Goal: Task Accomplishment & Management: Manage account settings

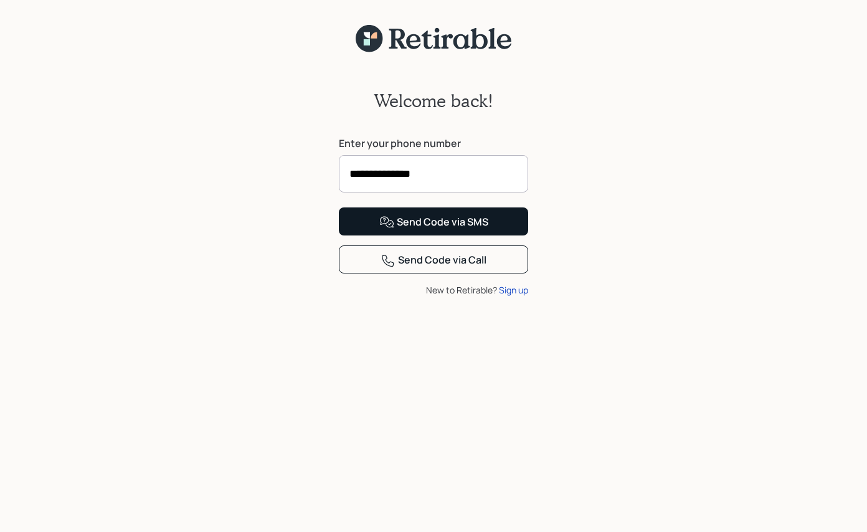
type input "**********"
click at [417, 230] on div "Send Code via SMS" at bounding box center [433, 222] width 109 height 15
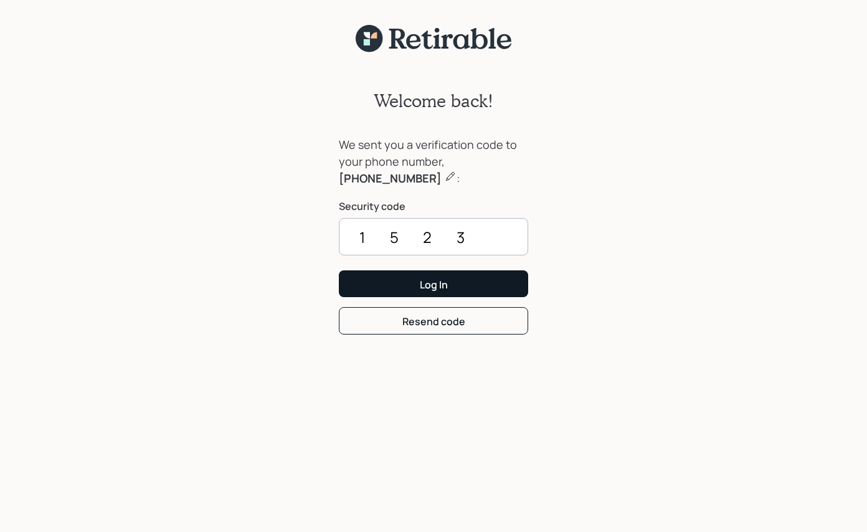
type input "1523"
click at [438, 285] on div "Log In" at bounding box center [434, 285] width 28 height 14
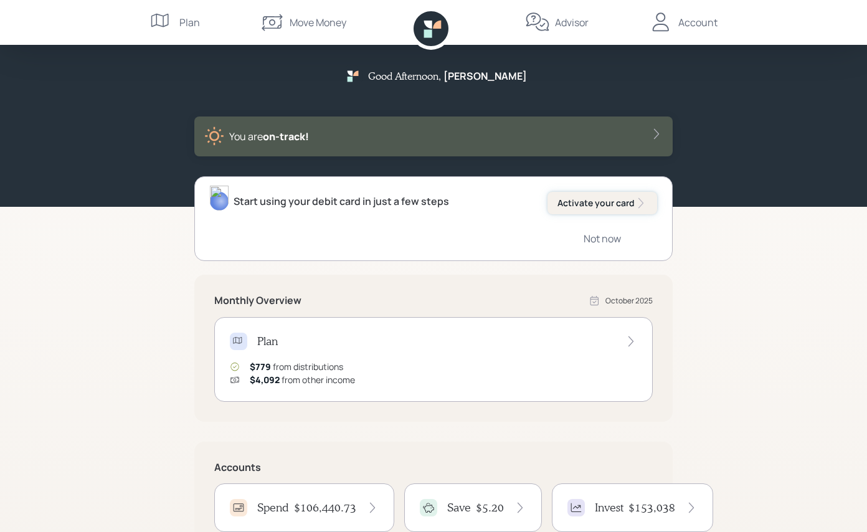
click at [581, 202] on div "Activate your card" at bounding box center [602, 203] width 90 height 12
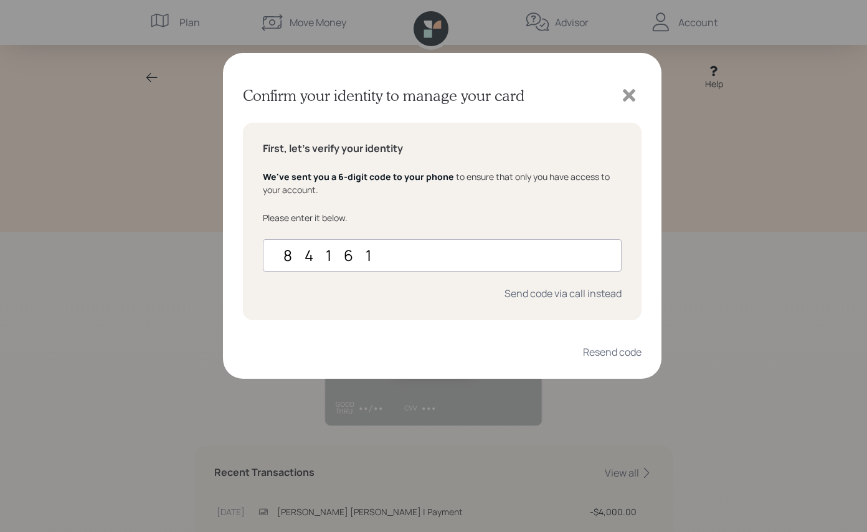
type input "841617"
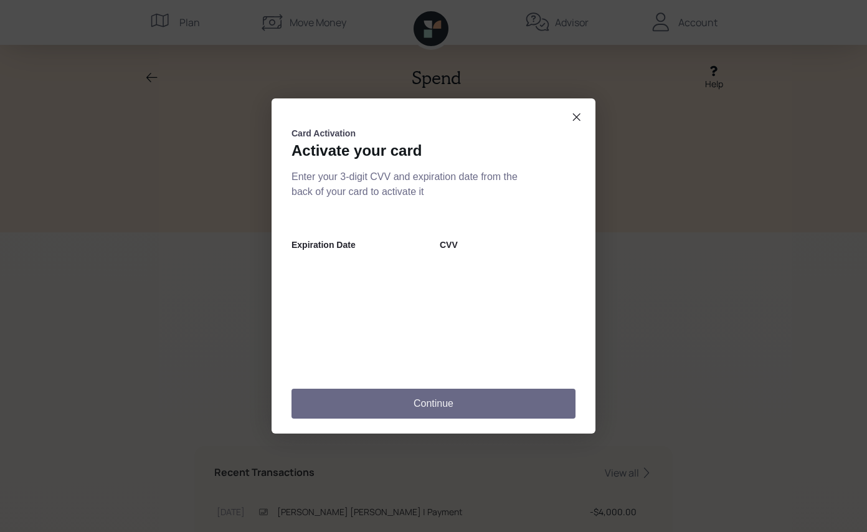
click at [434, 402] on button "Continue" at bounding box center [434, 404] width 284 height 30
click at [424, 404] on button "Continue" at bounding box center [434, 404] width 284 height 30
click at [408, 404] on button "Continue" at bounding box center [434, 404] width 284 height 30
click at [430, 404] on button "Continue" at bounding box center [434, 404] width 284 height 30
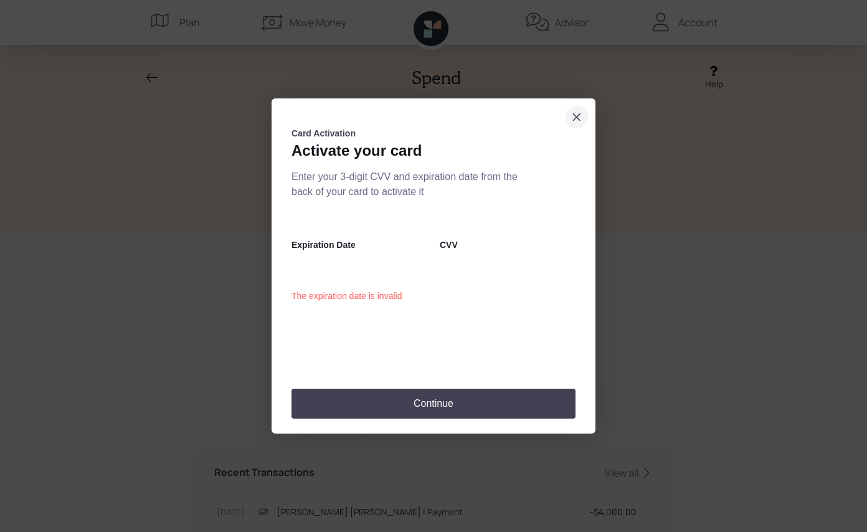
click at [574, 116] on icon "close dialog" at bounding box center [577, 117] width 10 height 15
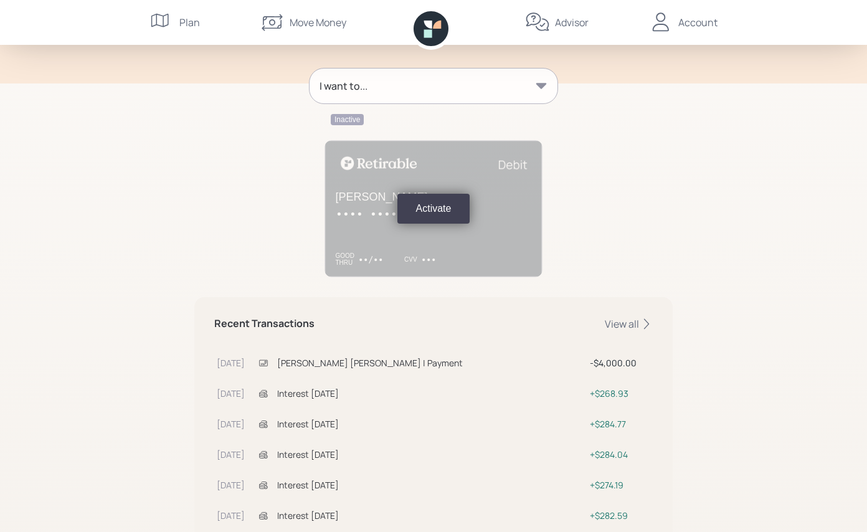
scroll to position [160, 0]
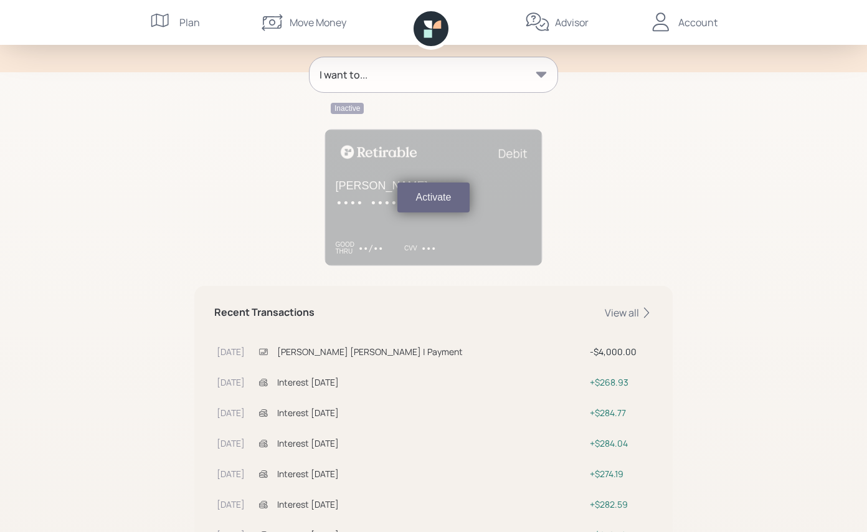
click at [429, 200] on button "Activate" at bounding box center [433, 198] width 73 height 30
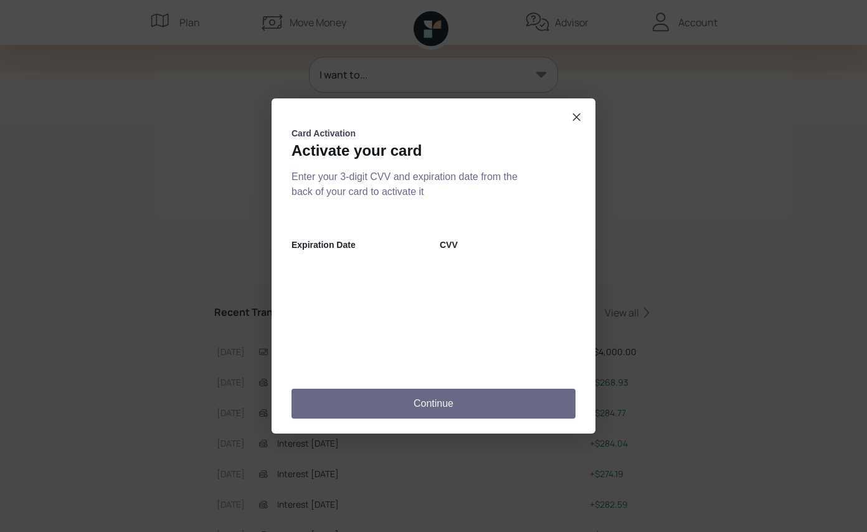
click at [442, 404] on button "Continue" at bounding box center [434, 404] width 284 height 30
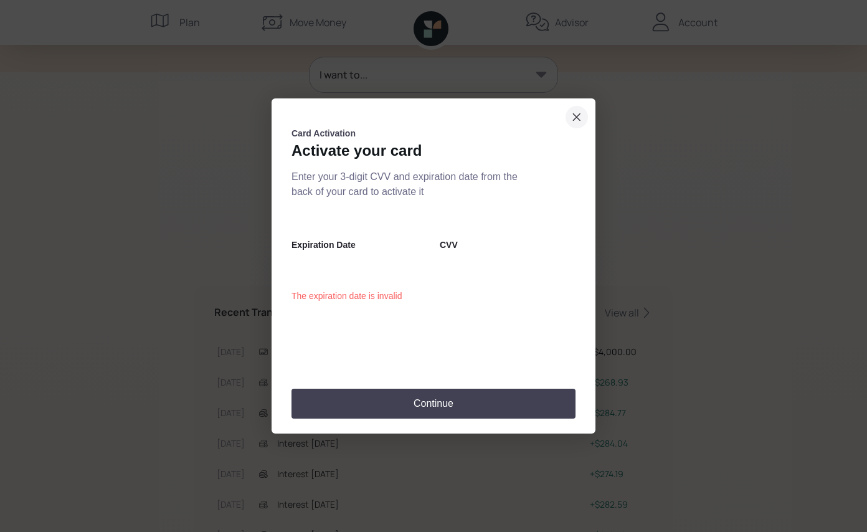
click at [577, 113] on icon "close dialog" at bounding box center [577, 117] width 10 height 15
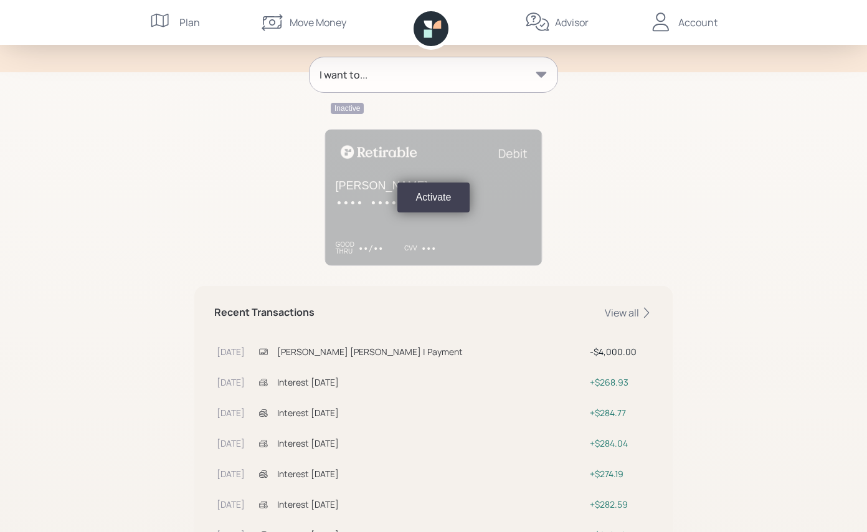
click at [540, 72] on icon at bounding box center [541, 75] width 11 height 6
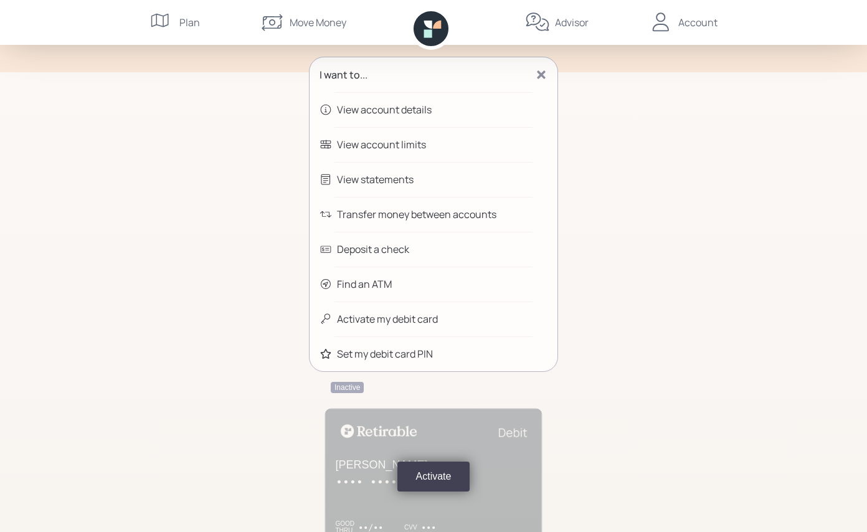
click at [414, 319] on div "Activate my debit card" at bounding box center [387, 318] width 101 height 15
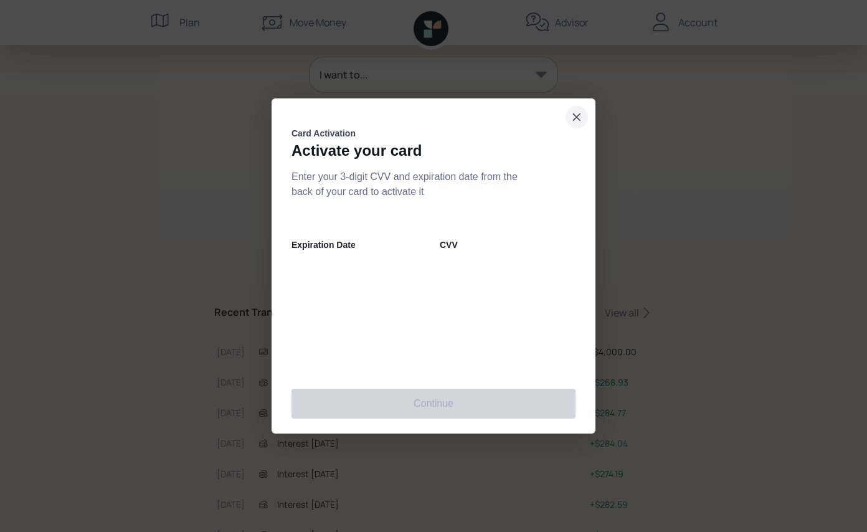
click at [576, 115] on icon "close dialog" at bounding box center [577, 117] width 10 height 15
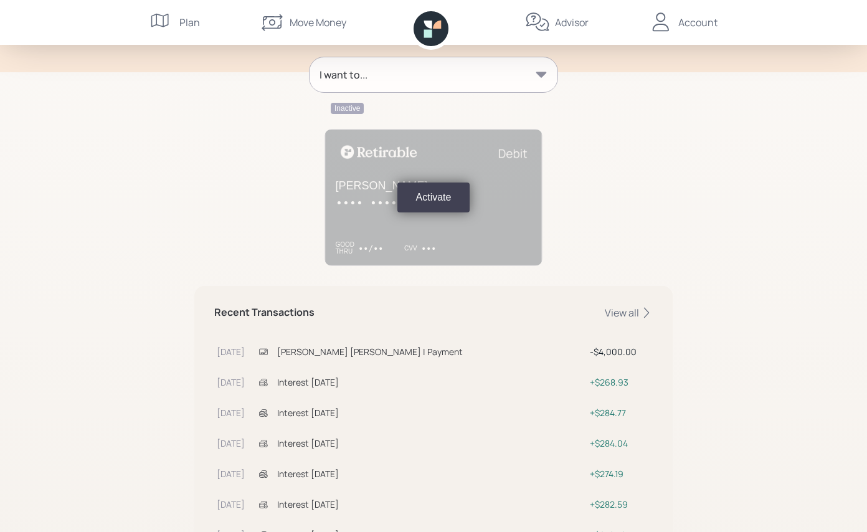
click at [540, 22] on icon at bounding box center [537, 22] width 25 height 25
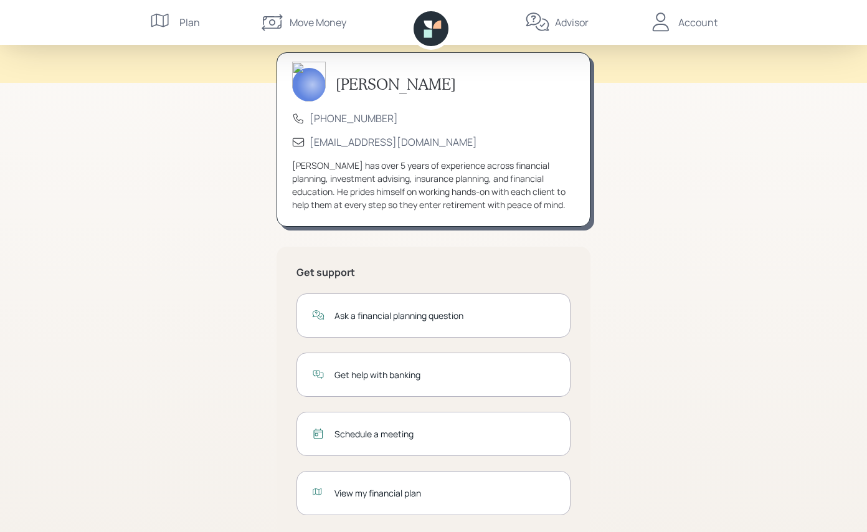
scroll to position [77, 0]
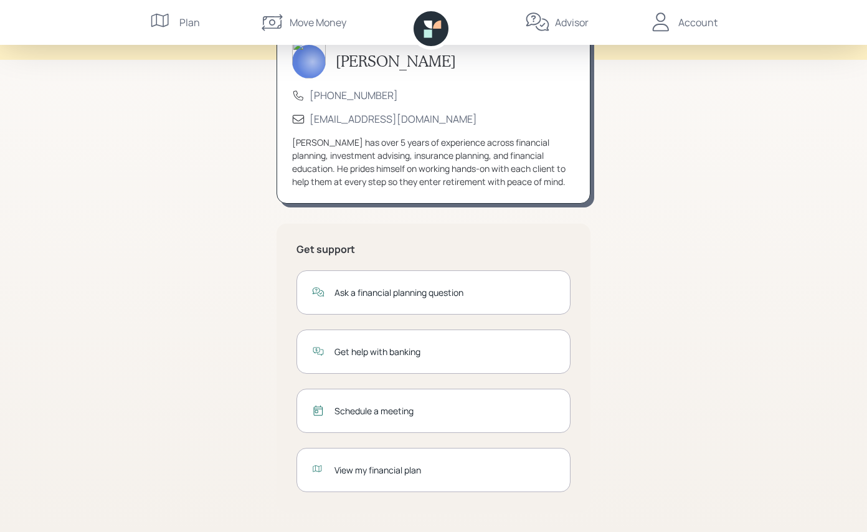
click at [393, 354] on div "Get help with banking" at bounding box center [444, 351] width 221 height 13
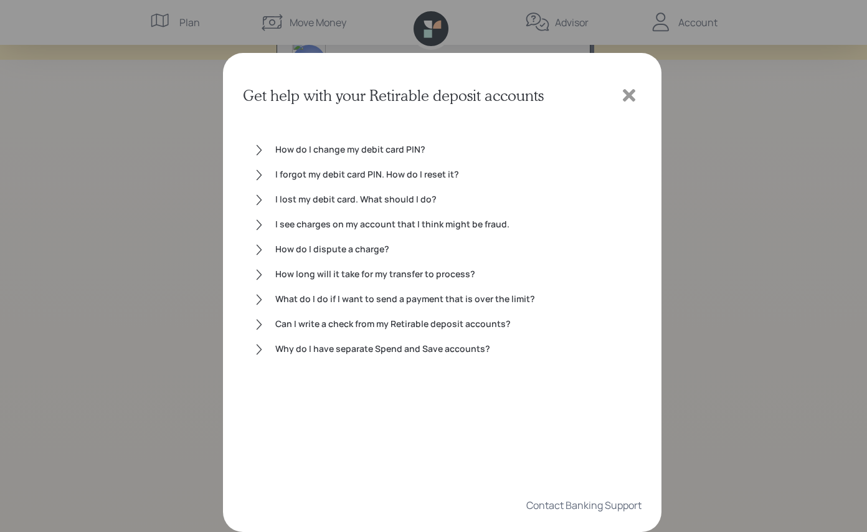
click at [630, 94] on icon at bounding box center [629, 95] width 12 height 12
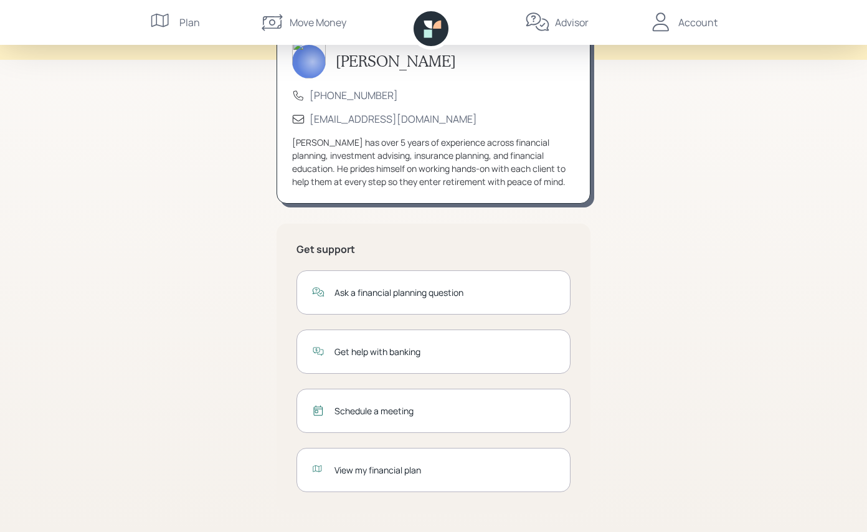
scroll to position [0, 0]
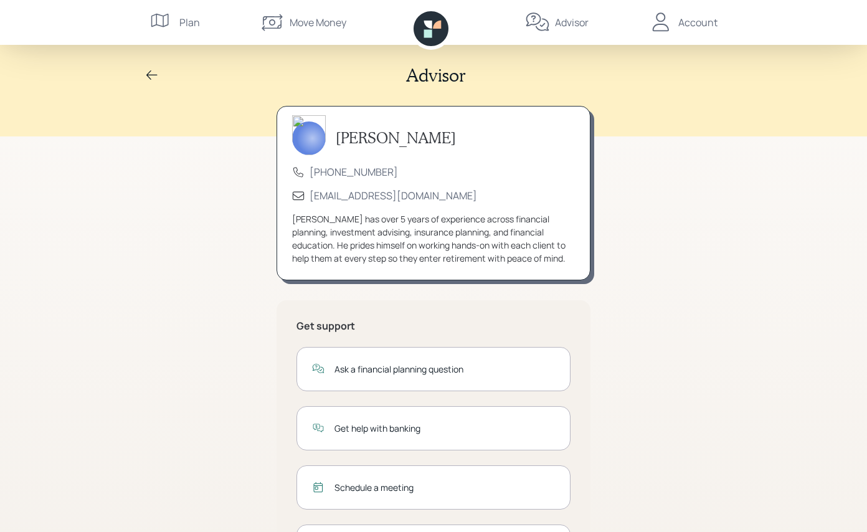
click at [147, 74] on icon at bounding box center [151, 74] width 11 height 9
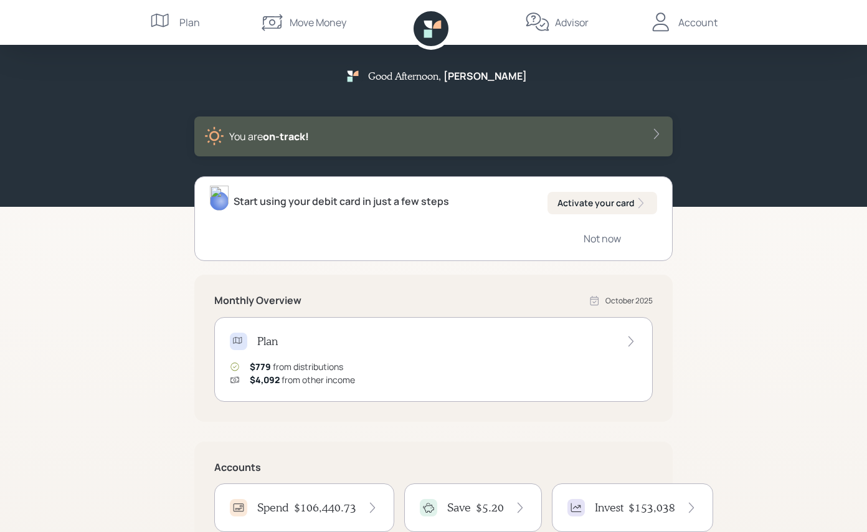
click at [219, 197] on img at bounding box center [219, 198] width 19 height 25
click at [696, 21] on div "Account" at bounding box center [697, 22] width 39 height 15
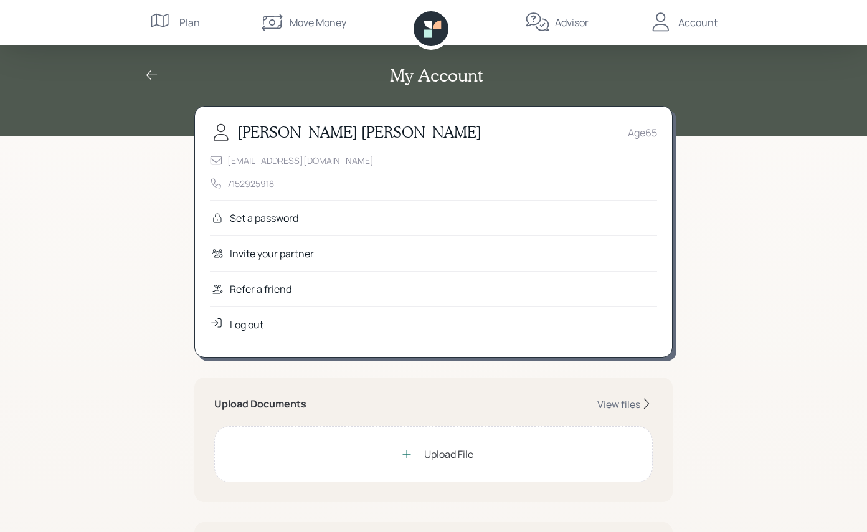
click at [244, 325] on div "Log out" at bounding box center [247, 324] width 34 height 15
